Goal: Find contact information: Find contact information

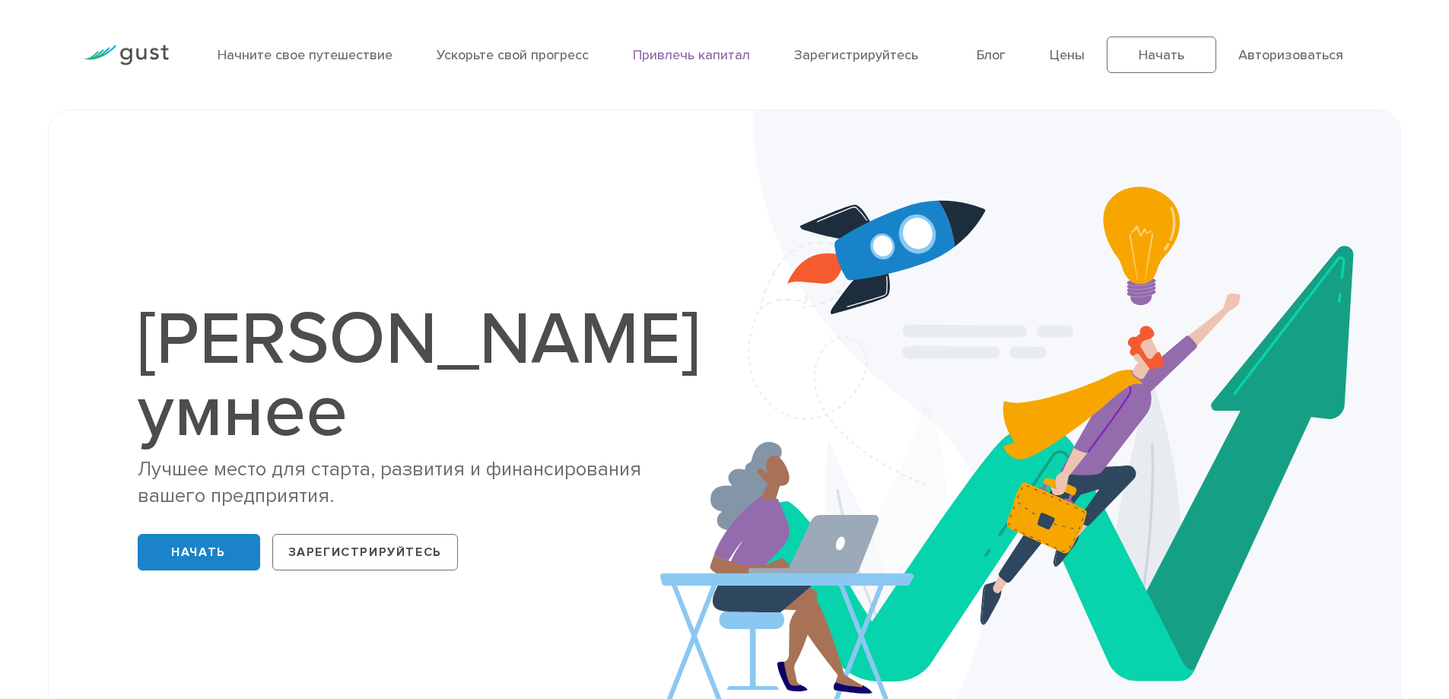
click at [722, 56] on font "Привлечь капитал" at bounding box center [691, 55] width 117 height 16
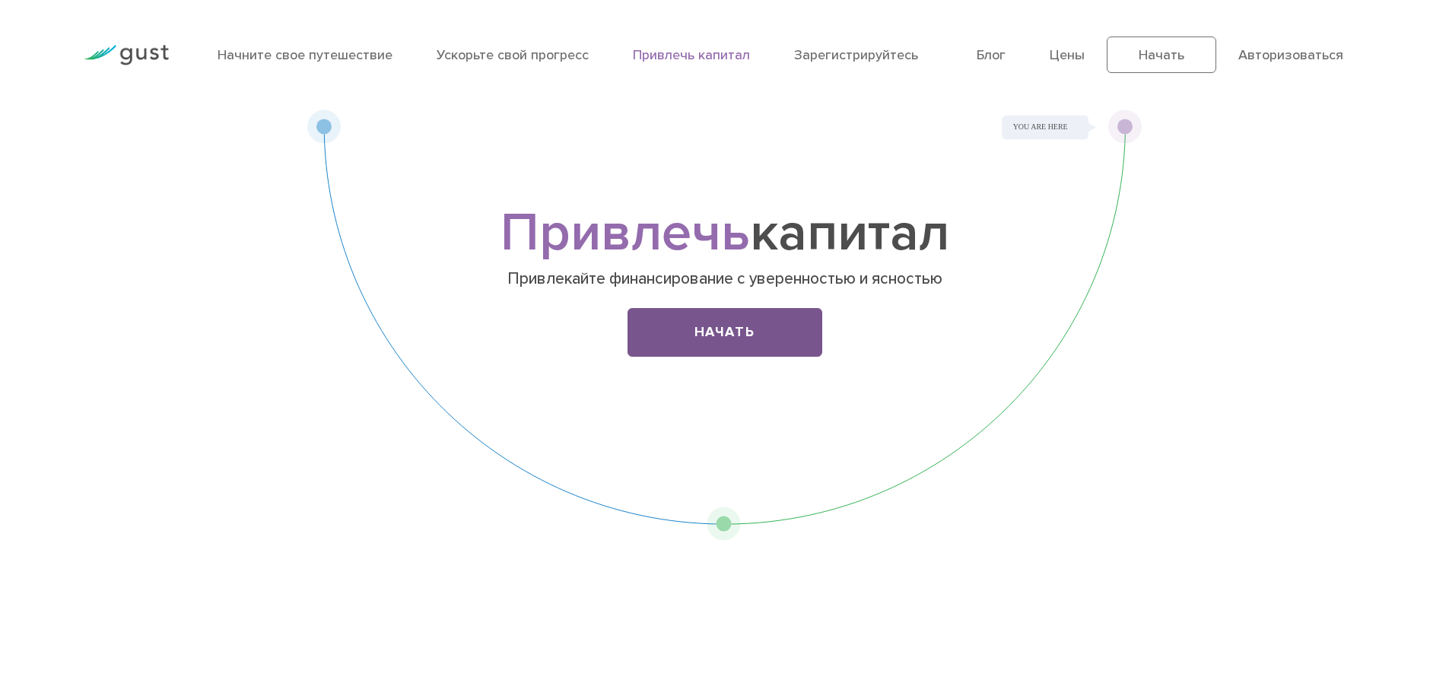
click at [714, 334] on font "Начать" at bounding box center [725, 332] width 61 height 16
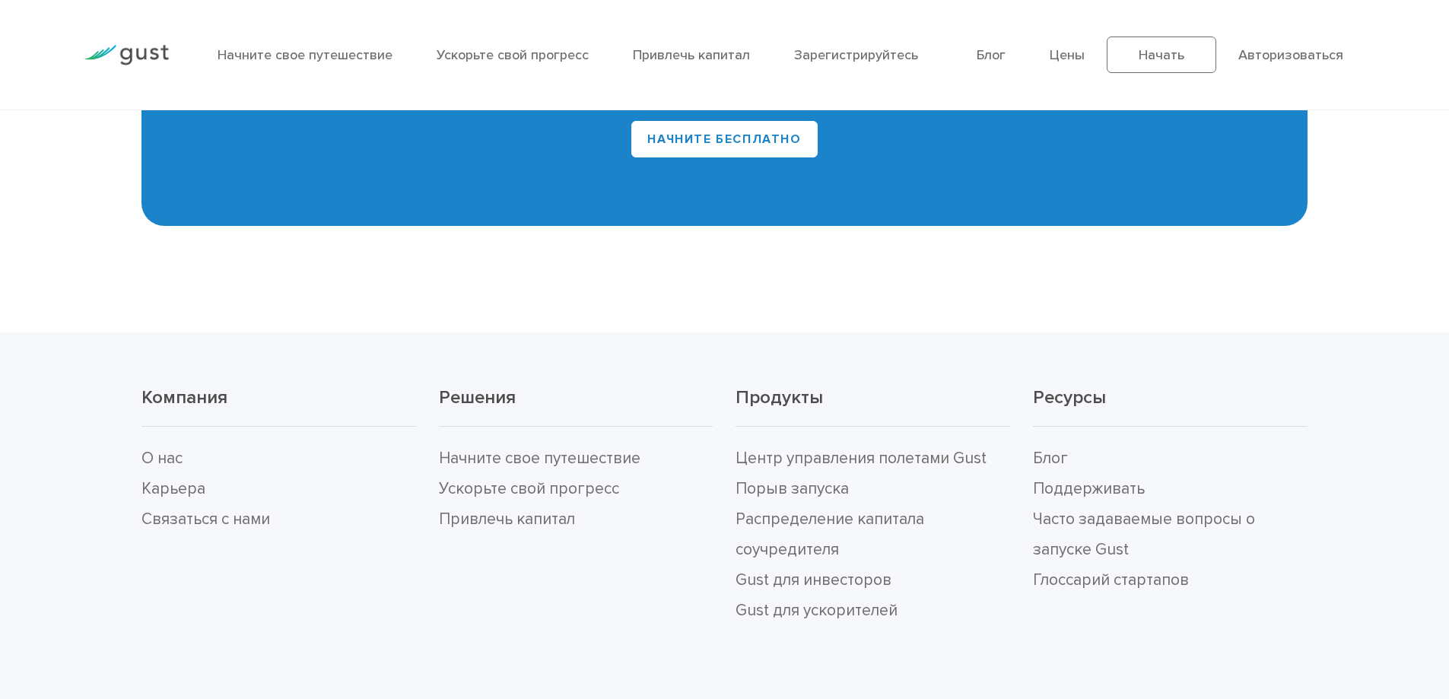
scroll to position [7324, 0]
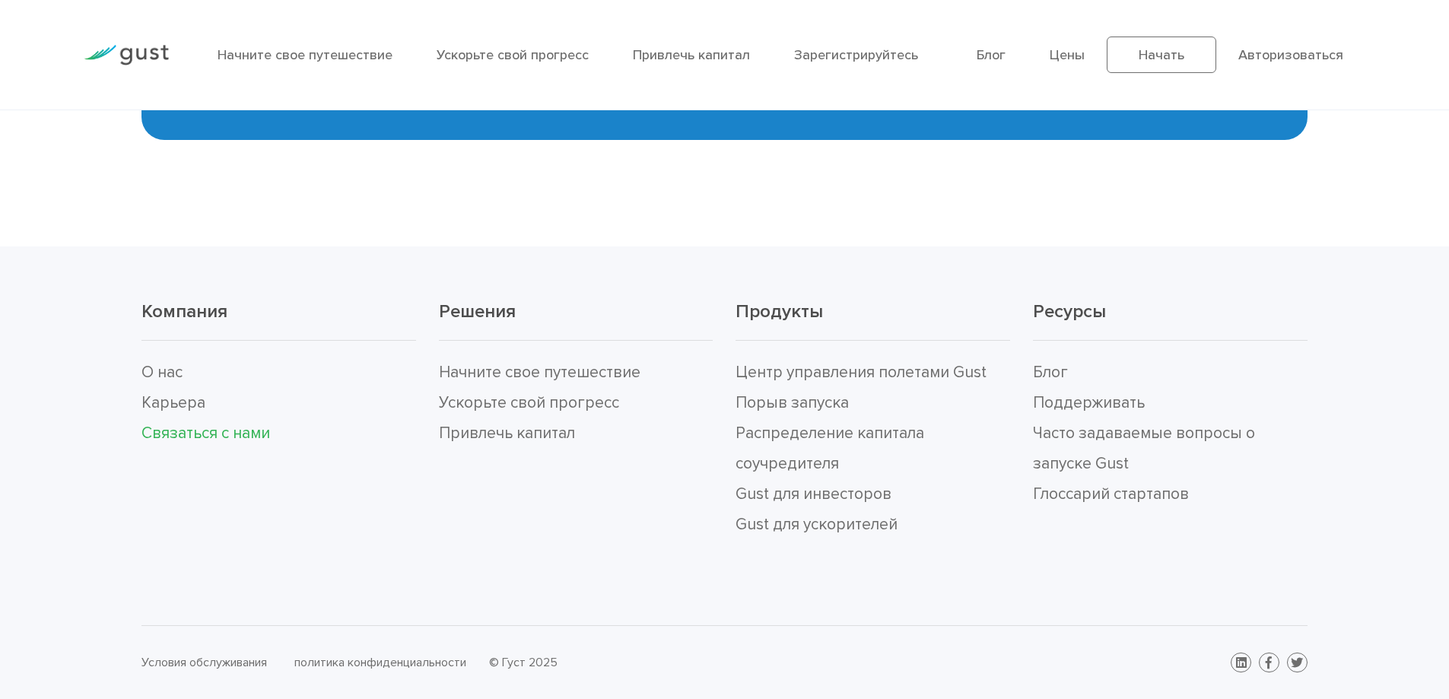
click at [181, 433] on font "Связаться с нами" at bounding box center [205, 433] width 129 height 19
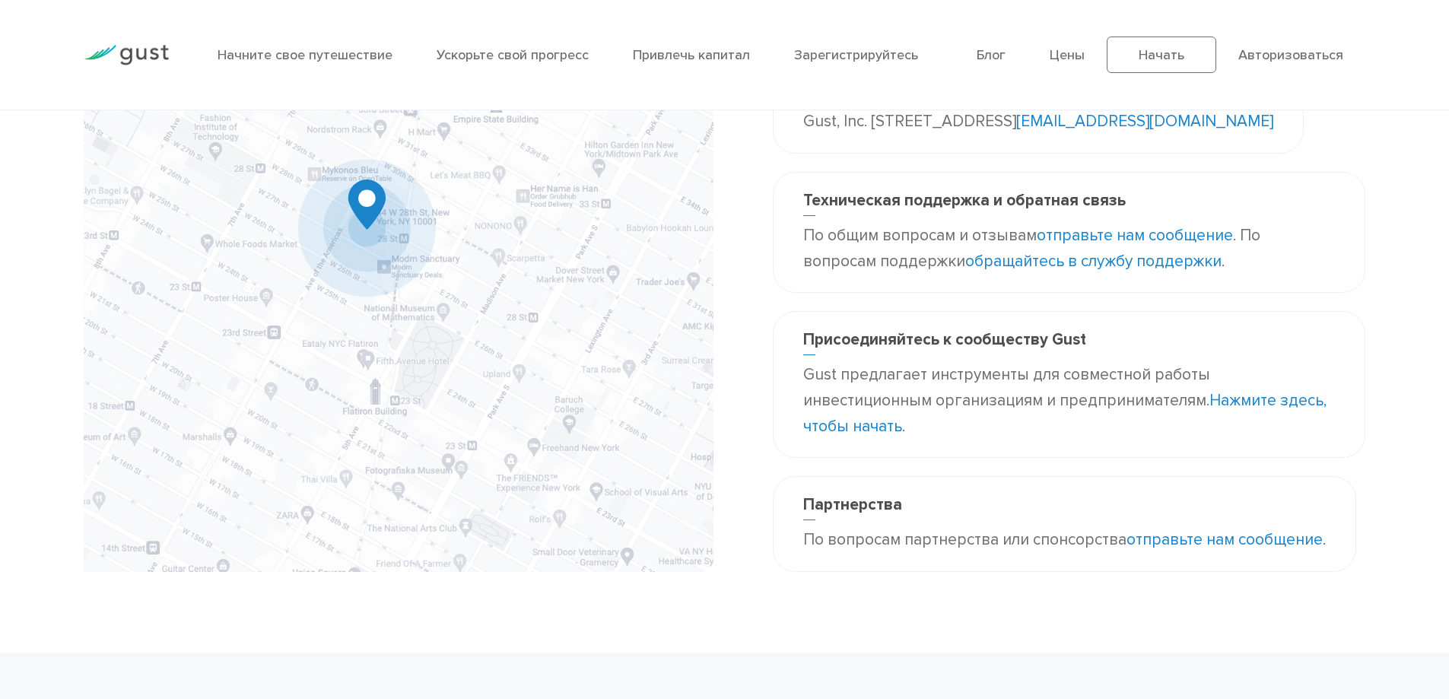
scroll to position [304, 0]
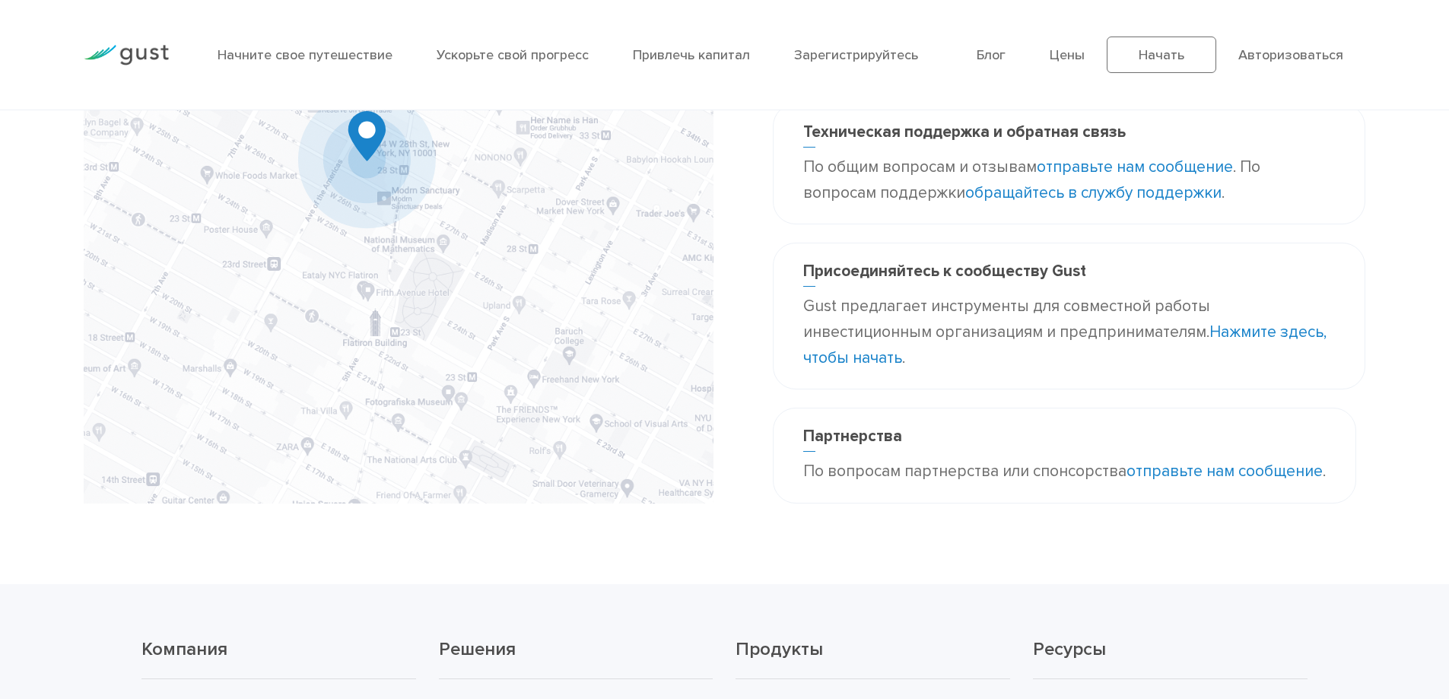
click at [1215, 464] on font "отправьте нам сообщение" at bounding box center [1225, 471] width 196 height 19
click at [1213, 475] on font "отправьте нам сообщение" at bounding box center [1225, 471] width 196 height 19
